Goal: Task Accomplishment & Management: Use online tool/utility

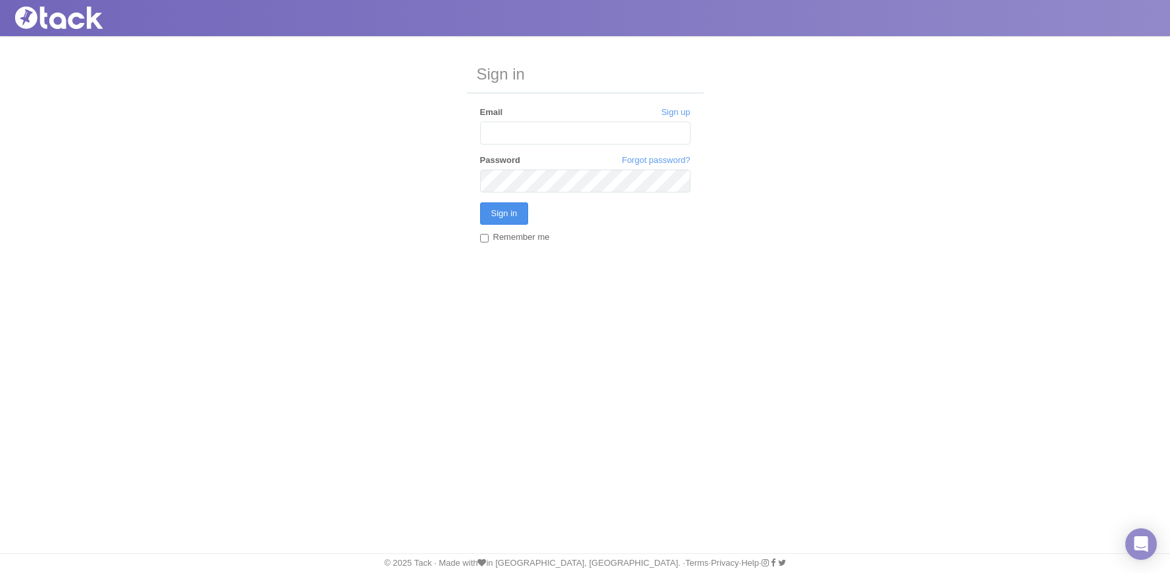
type input "[PERSON_NAME][EMAIL_ADDRESS][DOMAIN_NAME]"
click at [510, 217] on input "Sign in" at bounding box center [504, 214] width 49 height 22
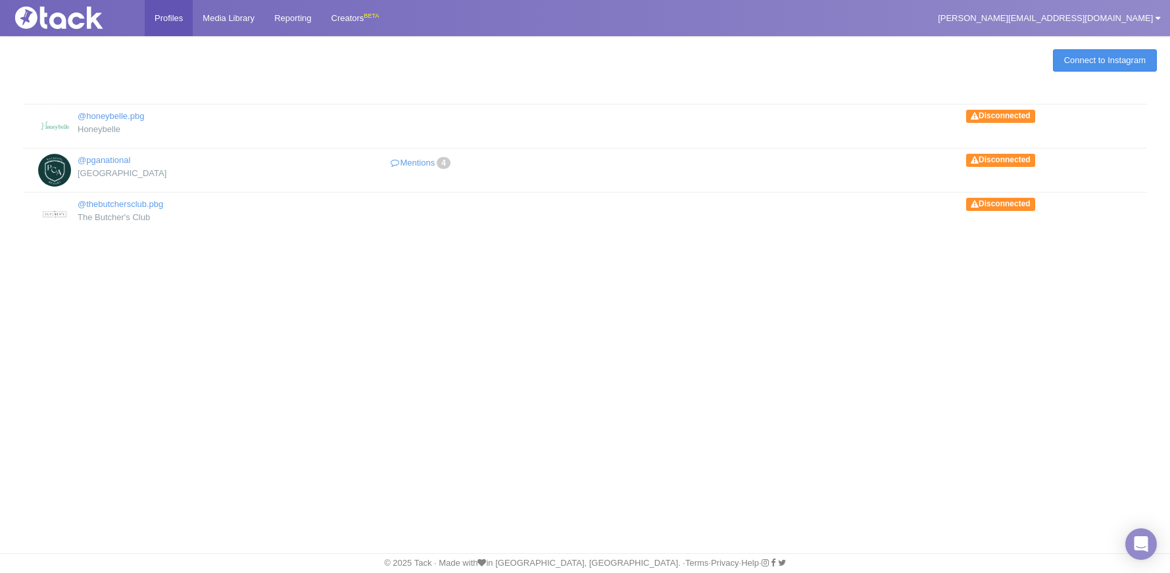
click at [1097, 64] on link "Connect to Instagram" at bounding box center [1105, 60] width 104 height 22
click at [422, 166] on link "Mentions 4" at bounding box center [421, 163] width 210 height 19
